Goal: Information Seeking & Learning: Find specific page/section

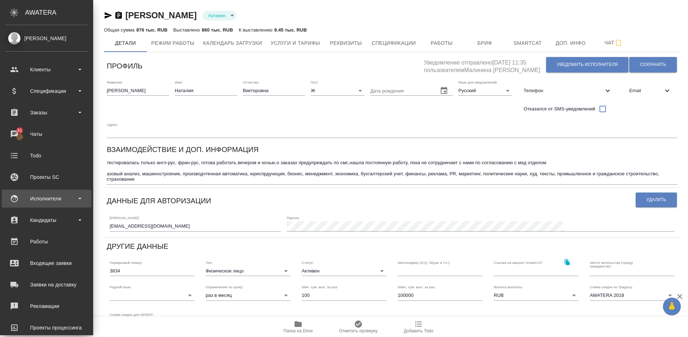
click at [52, 202] on div "Исполнители" at bounding box center [46, 198] width 82 height 11
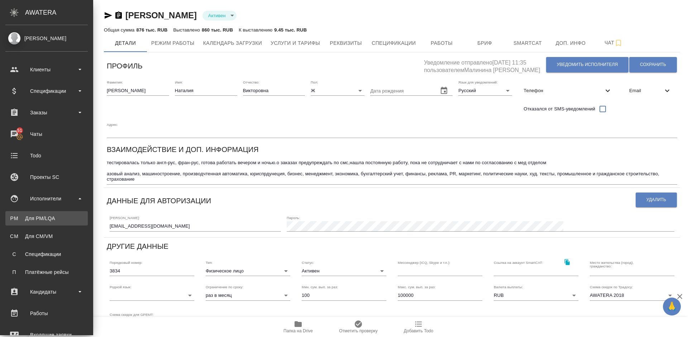
click at [71, 219] on div "Для PM/LQA" at bounding box center [46, 218] width 75 height 7
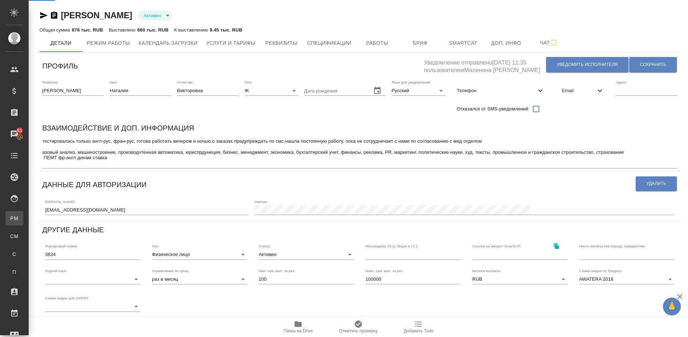
type input "TradosSDLX. SmartCAT"
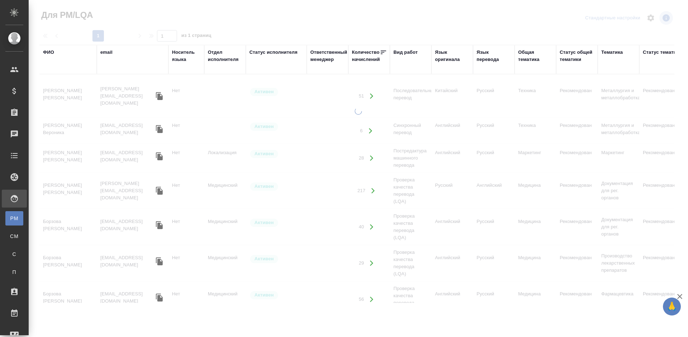
click at [53, 53] on div "ФИО" at bounding box center [48, 52] width 11 height 7
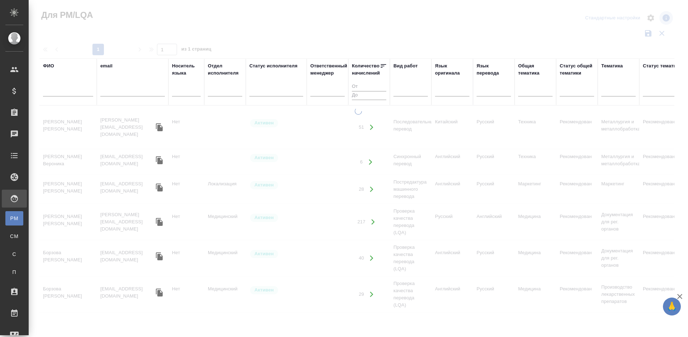
click at [75, 94] on input "text" at bounding box center [68, 91] width 50 height 9
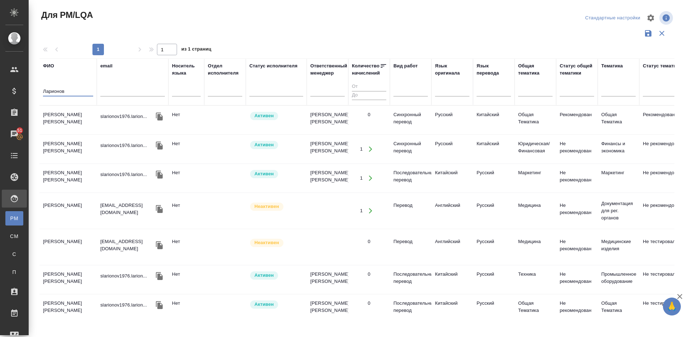
type input "[PERSON_NAME]"
click at [83, 126] on td "[PERSON_NAME]" at bounding box center [67, 119] width 57 height 25
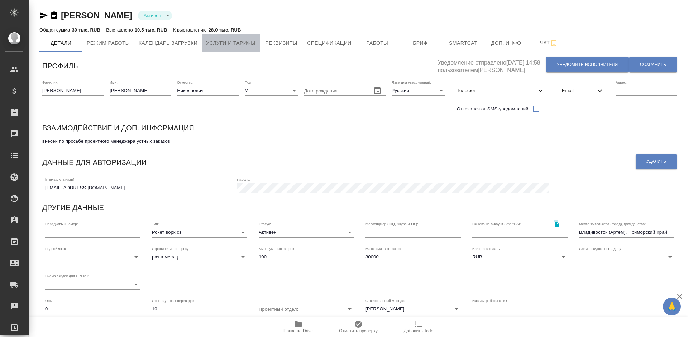
click at [240, 45] on span "Услуги и тарифы" at bounding box center [230, 43] width 49 height 9
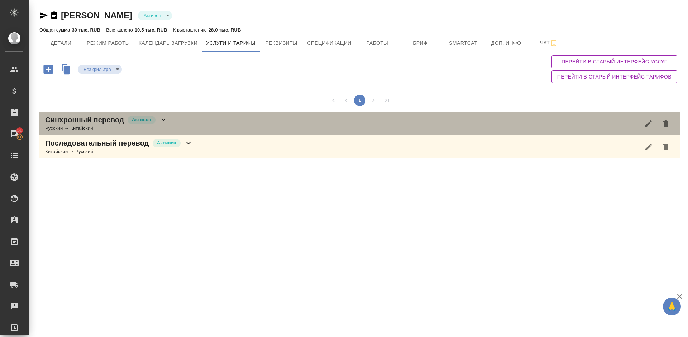
click at [197, 124] on div "Синхронный перевод Активен Русский → Китайский" at bounding box center [359, 123] width 641 height 23
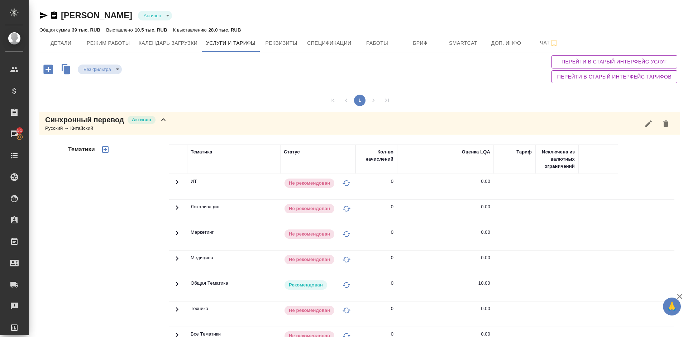
click at [145, 209] on div "Тематики" at bounding box center [118, 259] width 102 height 240
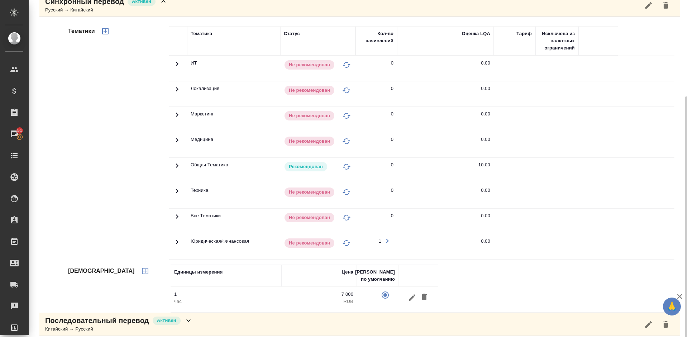
scroll to position [124, 0]
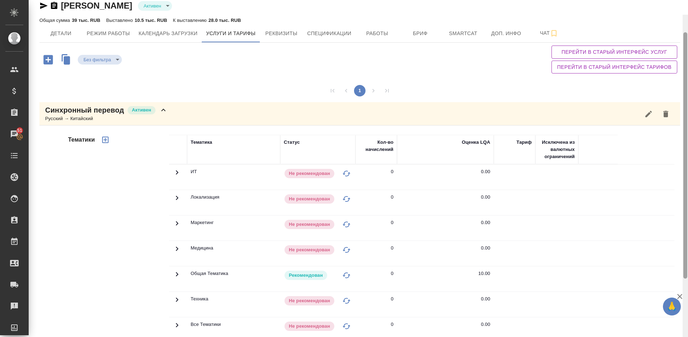
drag, startPoint x: 687, startPoint y: 139, endPoint x: 687, endPoint y: 54, distance: 84.9
click at [687, 54] on div at bounding box center [685, 155] width 4 height 246
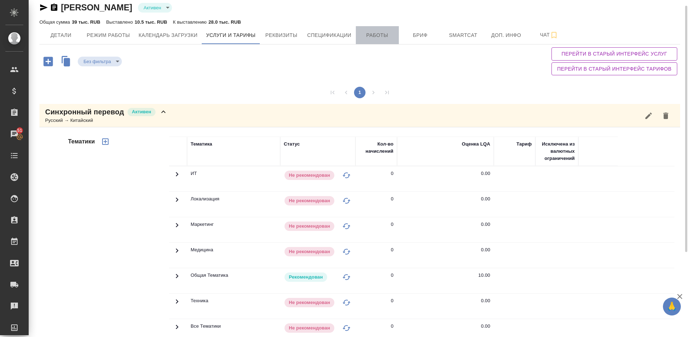
click at [367, 35] on span "Работы" at bounding box center [377, 35] width 34 height 9
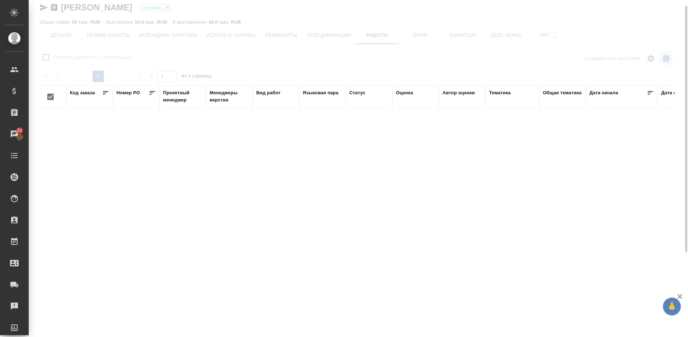
checkbox input "false"
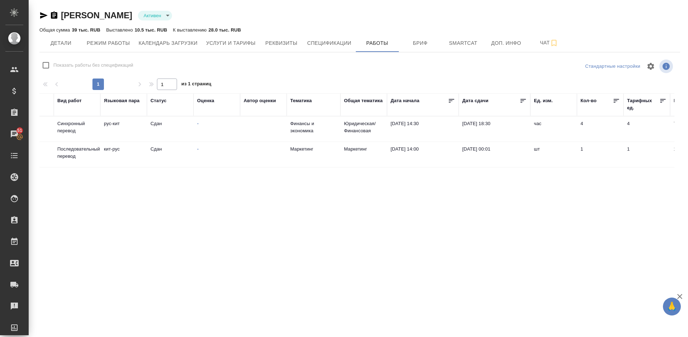
drag, startPoint x: 685, startPoint y: 127, endPoint x: 687, endPoint y: 56, distance: 71.3
click at [687, 56] on div "[PERSON_NAME] active Общая сумма 39 тыс. RUB Выставлено 10.5 тыс. RUB К выставл…" at bounding box center [358, 141] width 659 height 283
click at [64, 43] on span "Детали" at bounding box center [61, 43] width 34 height 9
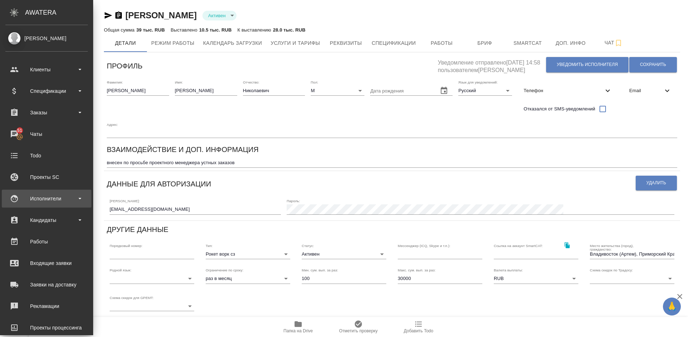
click at [56, 197] on div "Исполнители" at bounding box center [46, 198] width 82 height 11
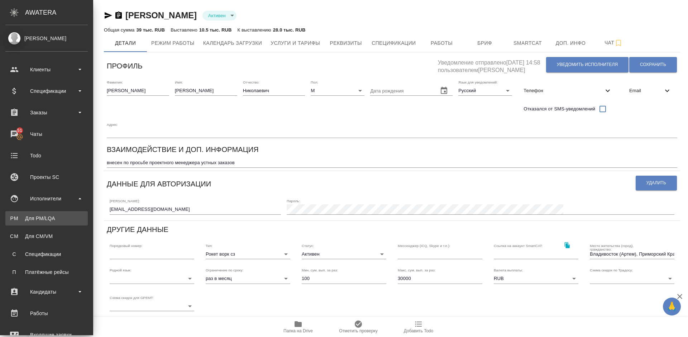
click at [58, 224] on link "PM Для PM/[GEOGRAPHIC_DATA]" at bounding box center [46, 218] width 82 height 14
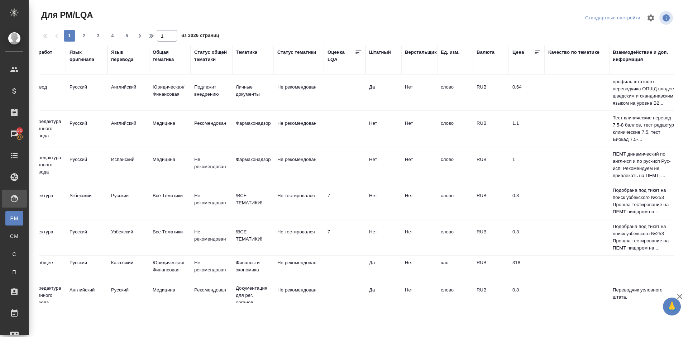
scroll to position [0, 511]
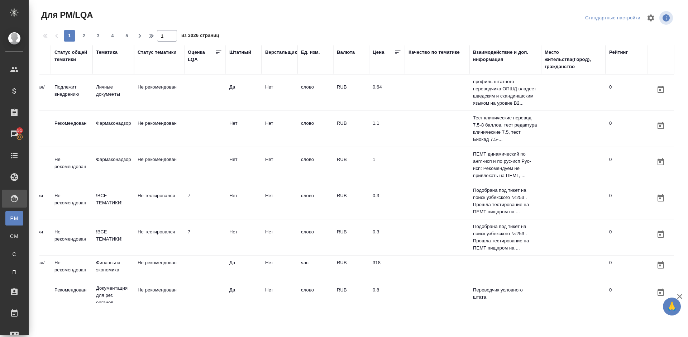
click at [552, 66] on div "Место жительства(Город), гражданство" at bounding box center [573, 59] width 57 height 21
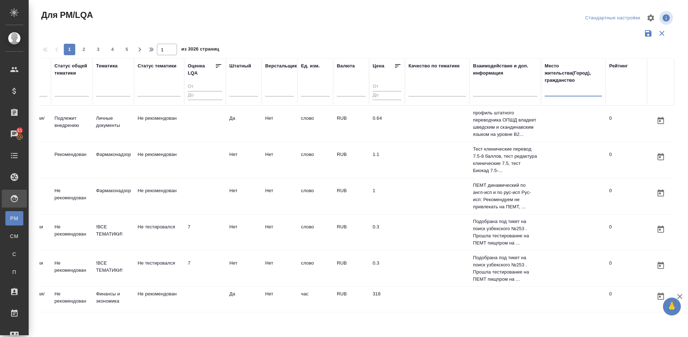
click at [557, 93] on input "text" at bounding box center [573, 91] width 57 height 9
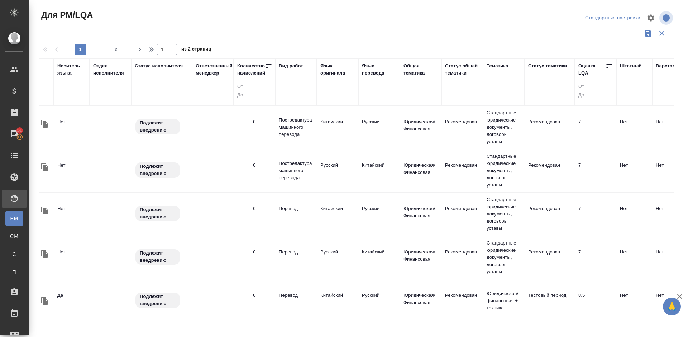
scroll to position [0, 0]
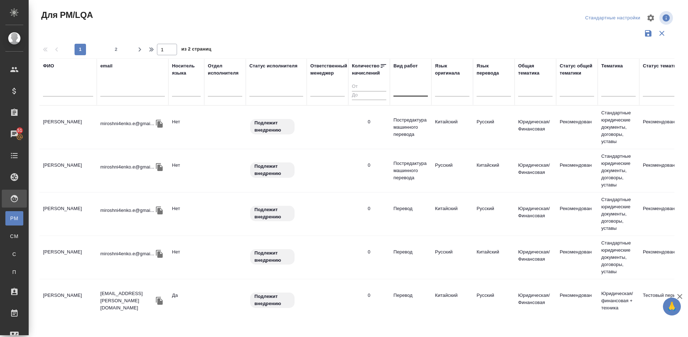
type input "Влади"
click at [412, 89] on div at bounding box center [410, 89] width 34 height 10
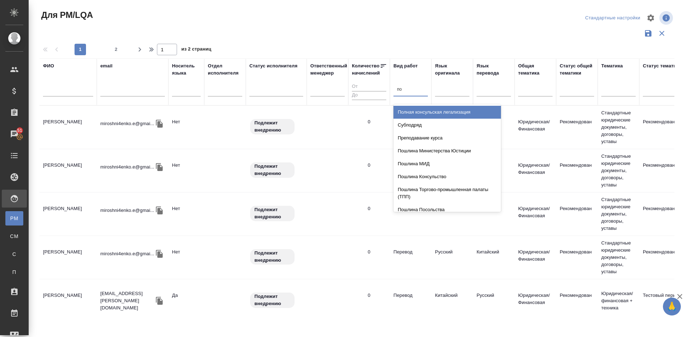
type input "п"
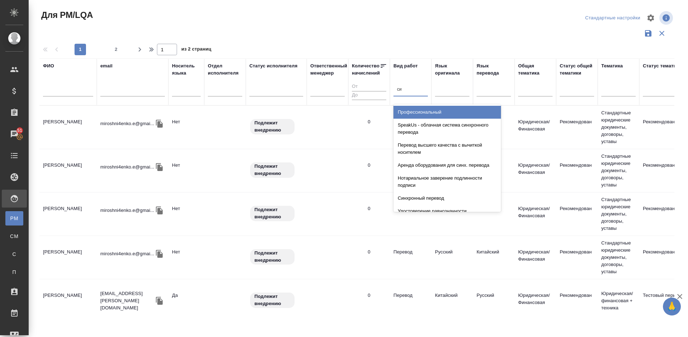
type input "син"
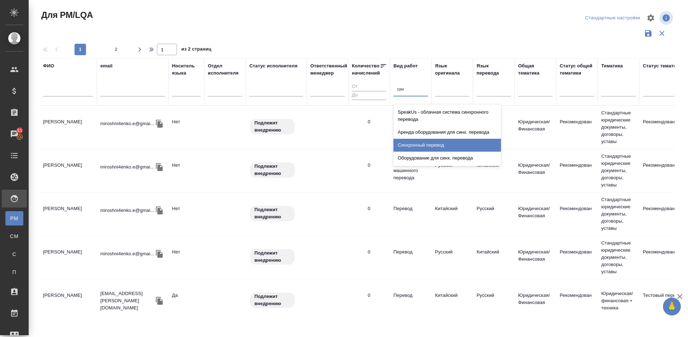
click at [427, 147] on div "Синхронный перевод" at bounding box center [446, 145] width 107 height 13
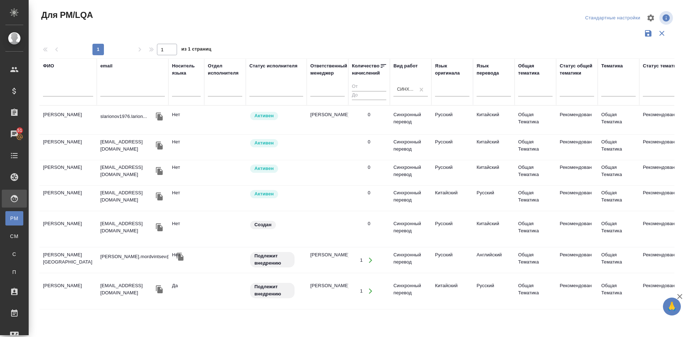
click at [82, 154] on td "[PERSON_NAME]" at bounding box center [67, 147] width 57 height 25
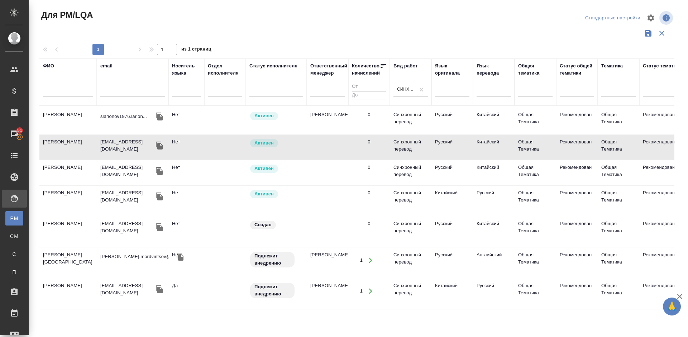
click at [78, 172] on td "[PERSON_NAME]" at bounding box center [67, 172] width 57 height 25
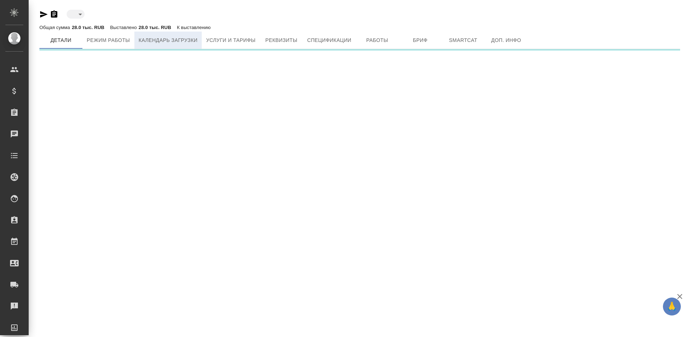
type input "active"
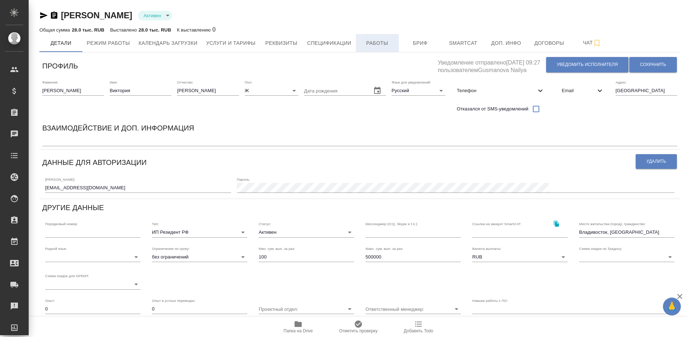
click at [381, 43] on span "Работы" at bounding box center [377, 43] width 34 height 9
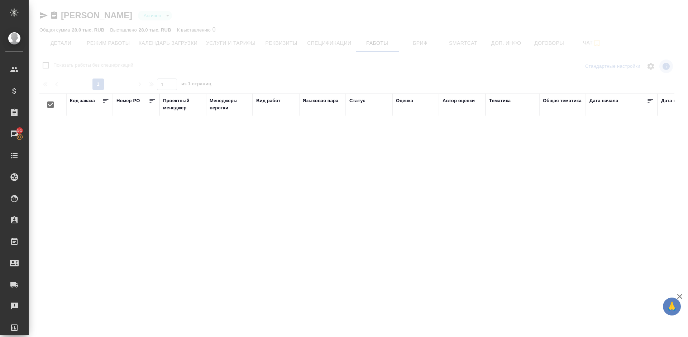
checkbox input "false"
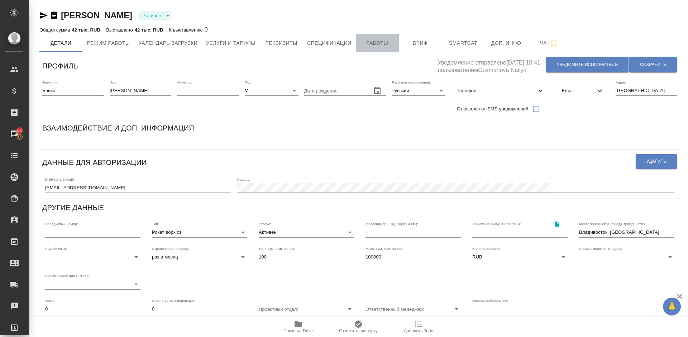
click at [389, 40] on span "Работы" at bounding box center [377, 43] width 34 height 9
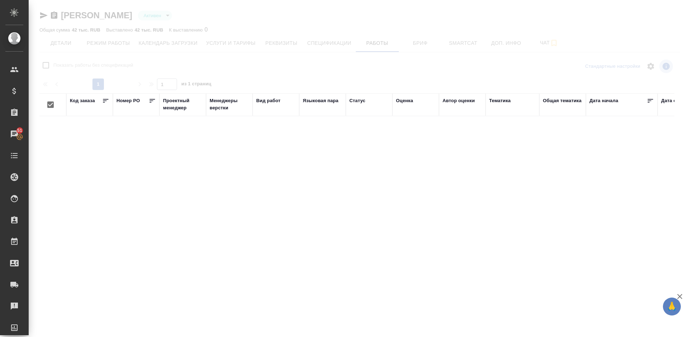
checkbox input "false"
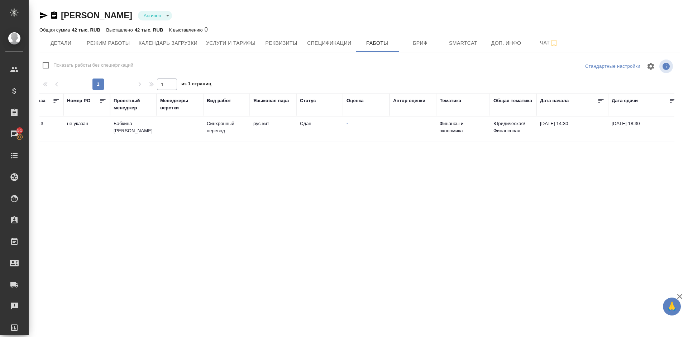
scroll to position [0, 43]
